Goal: Task Accomplishment & Management: Use online tool/utility

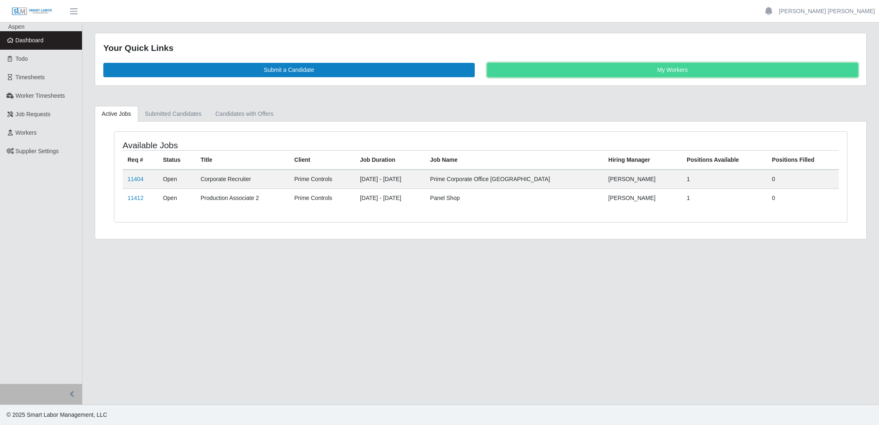
click at [673, 73] on link "My Workers" at bounding box center [673, 70] width 372 height 14
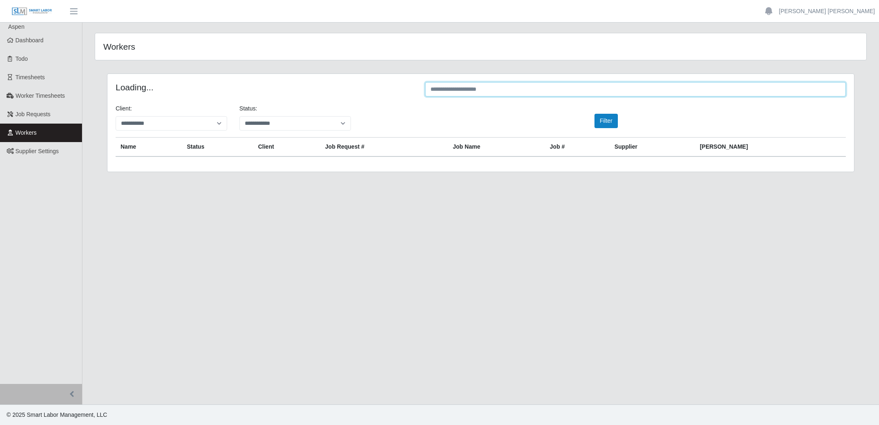
click at [574, 94] on input "text" at bounding box center [635, 89] width 421 height 14
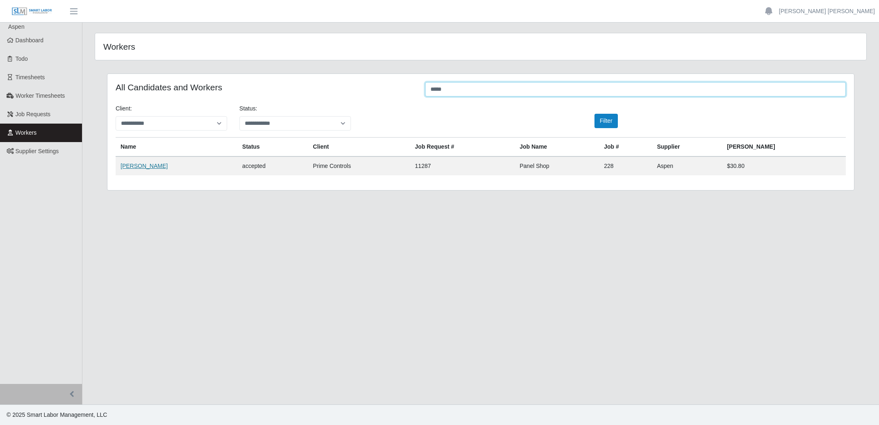
type input "*****"
click at [146, 166] on link "Paige Matlack" at bounding box center [144, 165] width 47 height 7
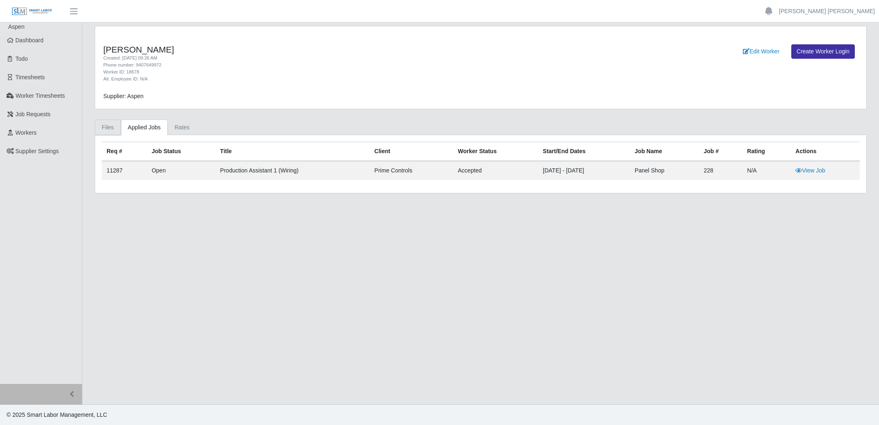
click at [103, 128] on link "Files" at bounding box center [108, 127] width 26 height 16
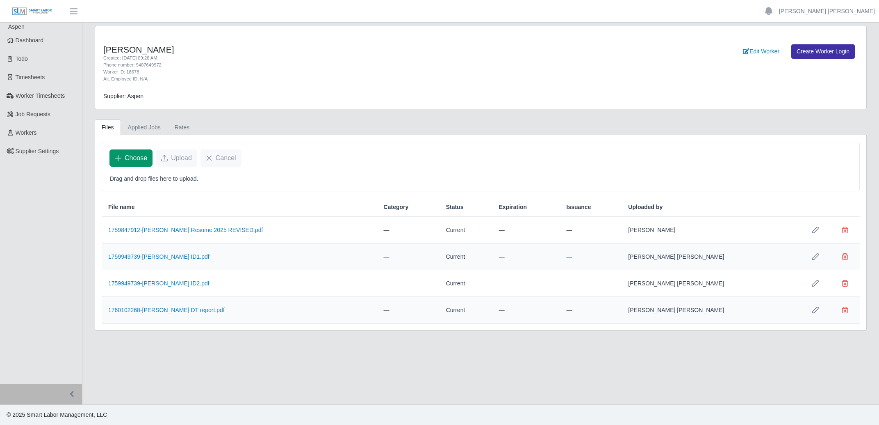
click at [139, 160] on span "Choose" at bounding box center [136, 158] width 23 height 10
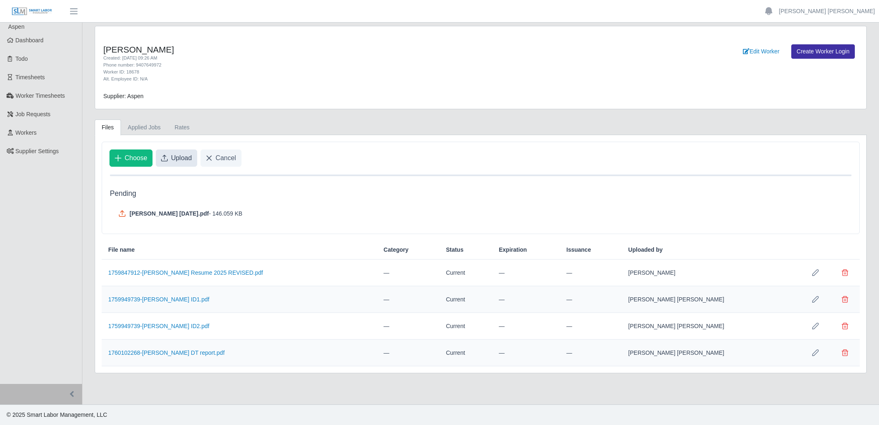
click at [184, 162] on span "Upload" at bounding box center [181, 158] width 21 height 10
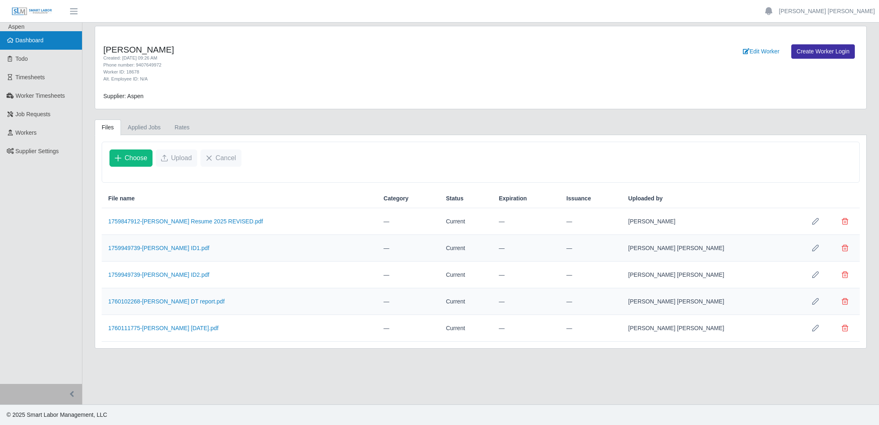
drag, startPoint x: 35, startPoint y: 40, endPoint x: 221, endPoint y: 59, distance: 187.1
click at [37, 40] on span "Dashboard" at bounding box center [30, 40] width 28 height 7
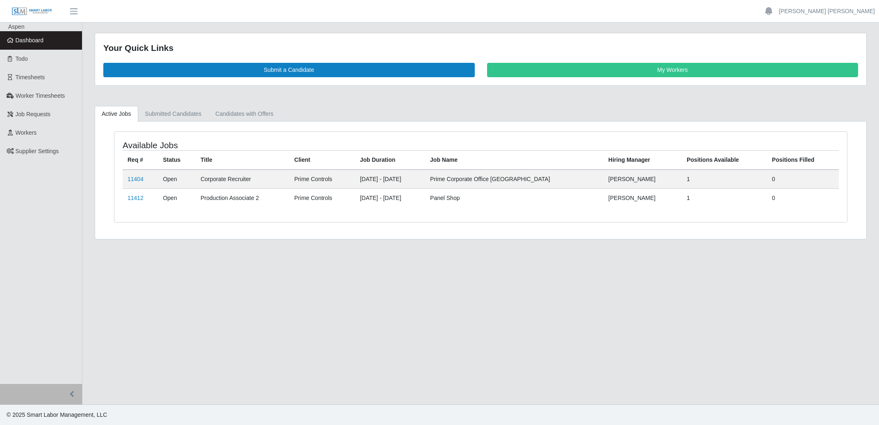
click at [751, 67] on link "My Workers" at bounding box center [673, 70] width 372 height 14
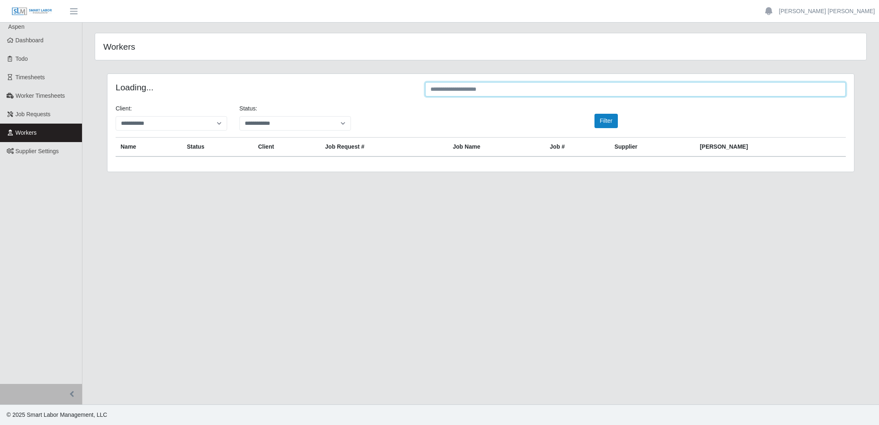
click at [605, 89] on input "text" at bounding box center [635, 89] width 421 height 14
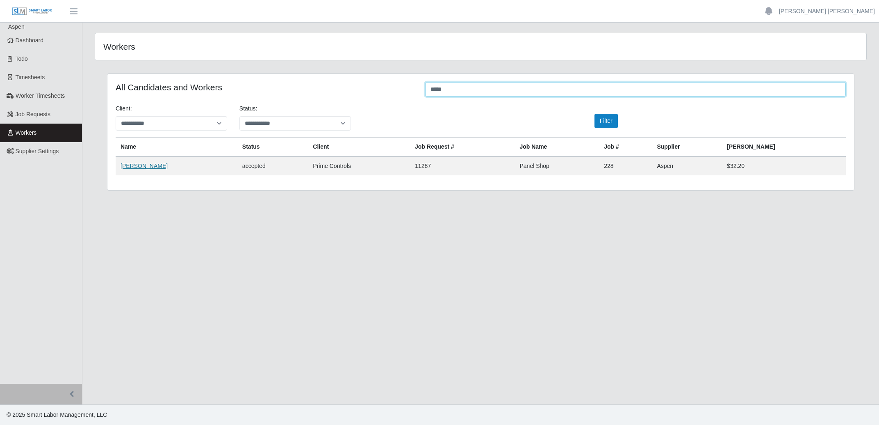
type input "*****"
click at [151, 164] on link "Jonathan Lagunes" at bounding box center [144, 165] width 47 height 7
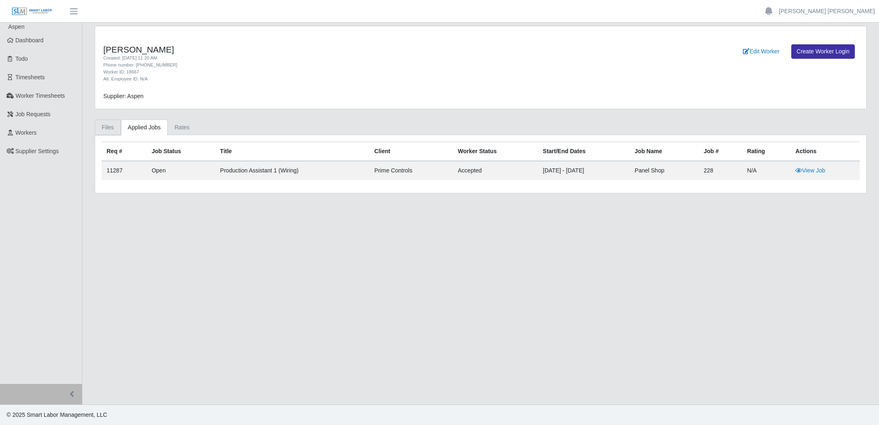
click at [105, 130] on link "Files" at bounding box center [108, 127] width 26 height 16
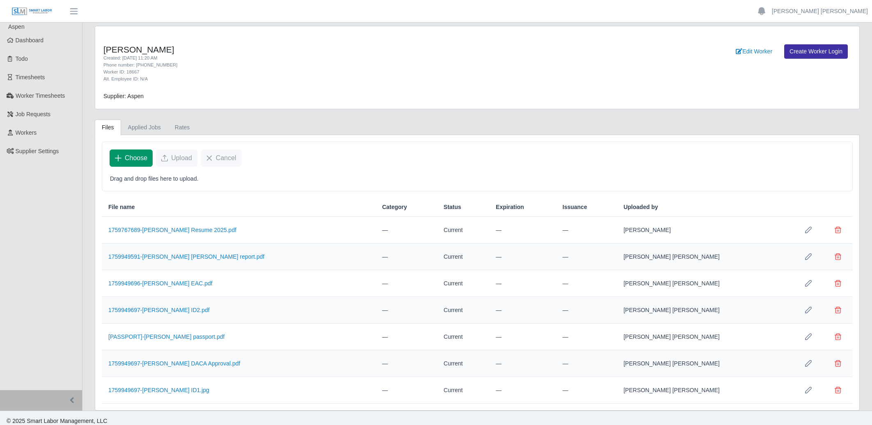
click at [130, 164] on button "Choose" at bounding box center [131, 157] width 43 height 17
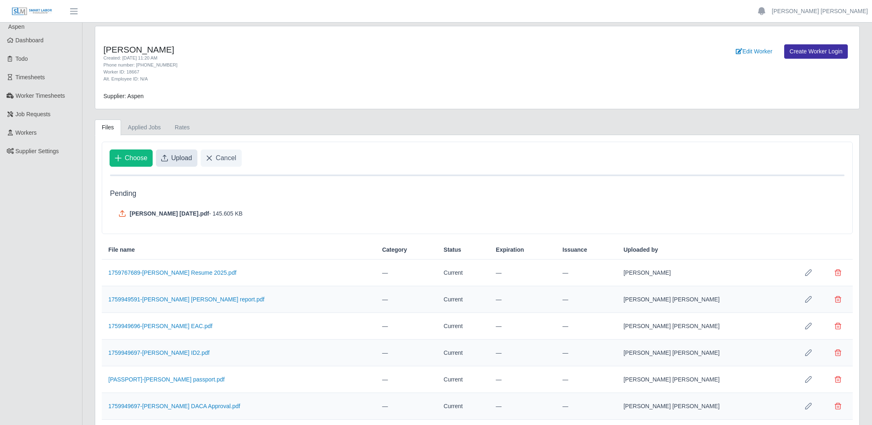
click at [177, 157] on span "Upload" at bounding box center [181, 158] width 21 height 10
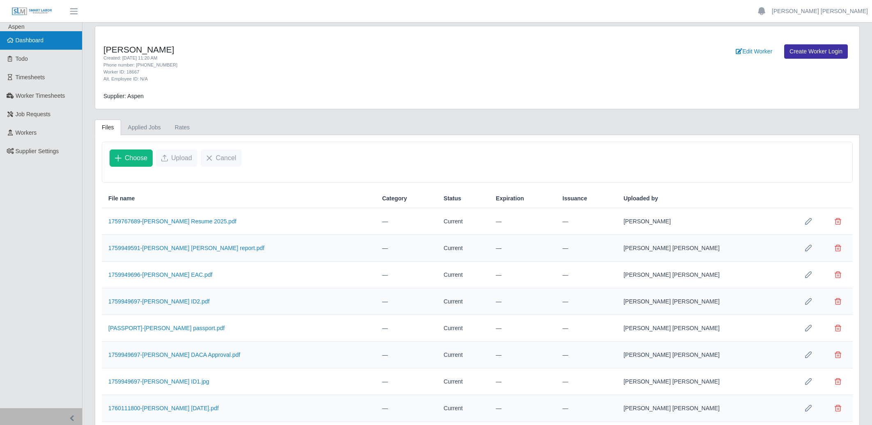
click at [35, 39] on span "Dashboard" at bounding box center [30, 40] width 28 height 7
